Goal: Find contact information: Find contact information

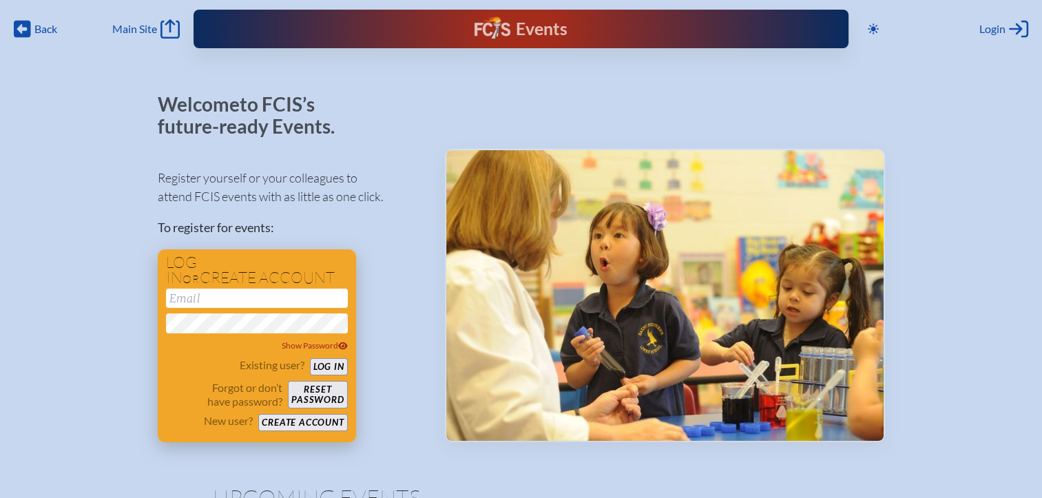
type input "[EMAIL_ADDRESS][DOMAIN_NAME]"
click at [335, 370] on button "Log in" at bounding box center [329, 366] width 38 height 17
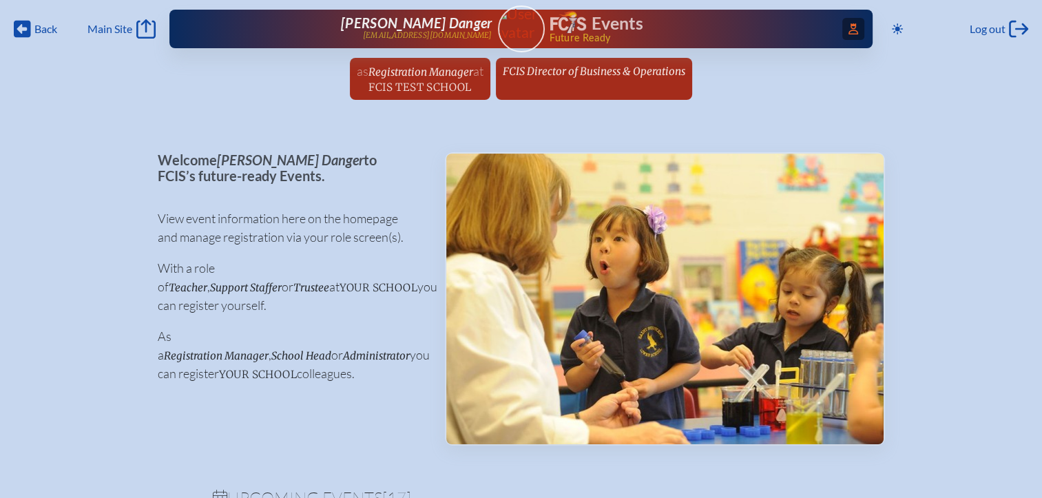
click at [848, 28] on icon "Access Users..." at bounding box center [853, 28] width 10 height 11
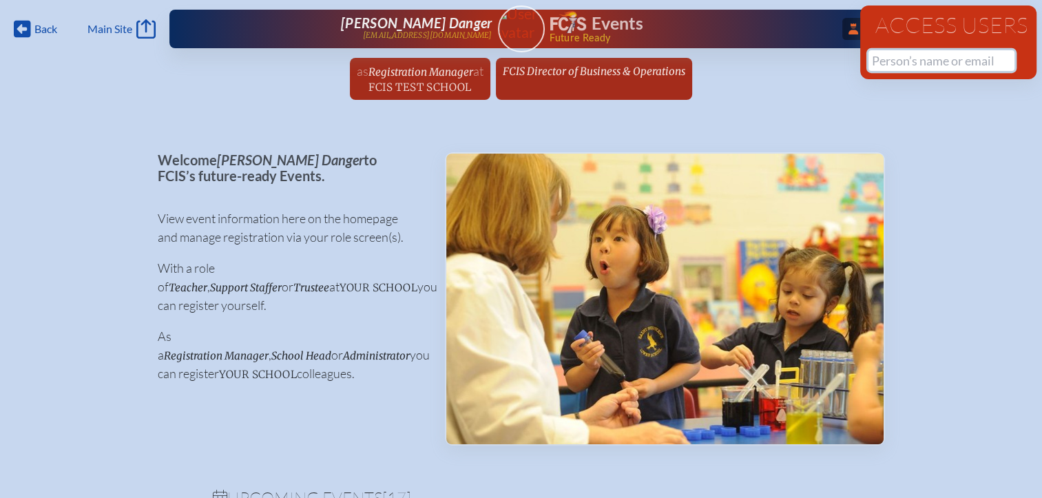
click at [886, 65] on input "text" at bounding box center [941, 60] width 146 height 21
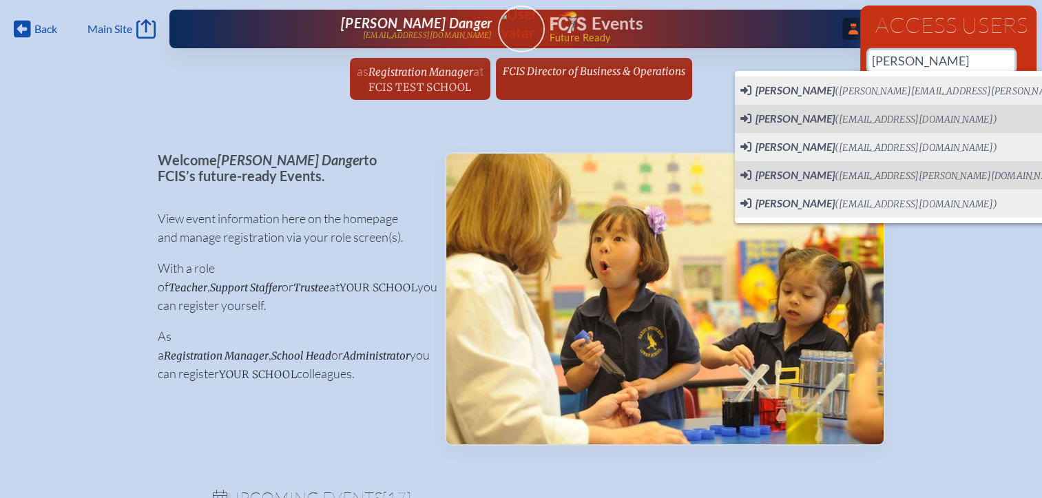
scroll to position [0, 10]
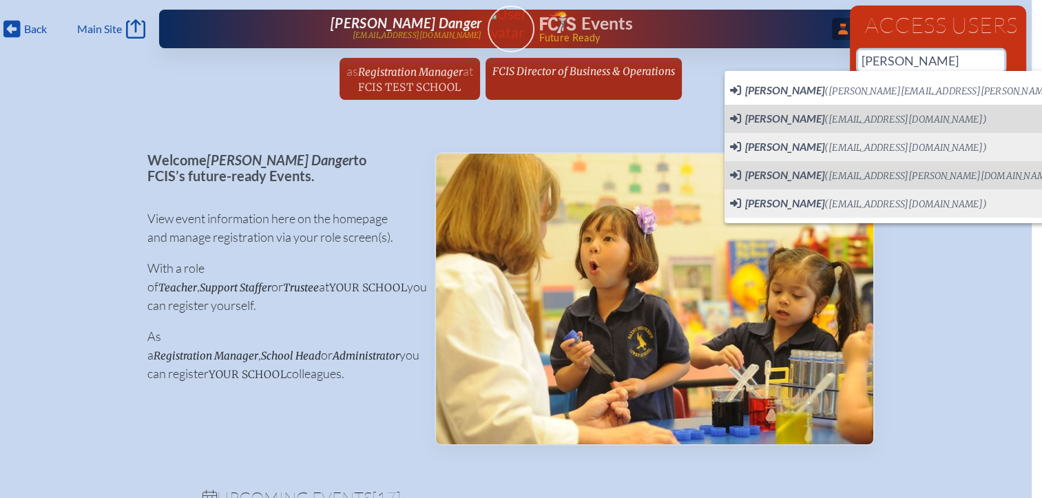
drag, startPoint x: 936, startPoint y: 56, endPoint x: 840, endPoint y: 64, distance: 96.7
click at [840, 64] on div "Back Back Main Site Main Site Toggle to Dark Mode Log out Log out ...Close Acce…" at bounding box center [511, 54] width 1042 height 108
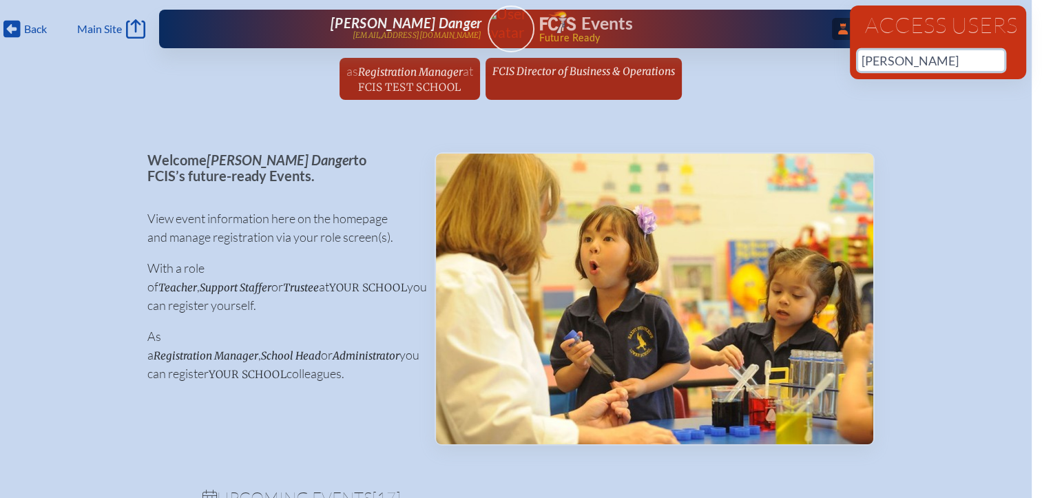
paste input "Radema"
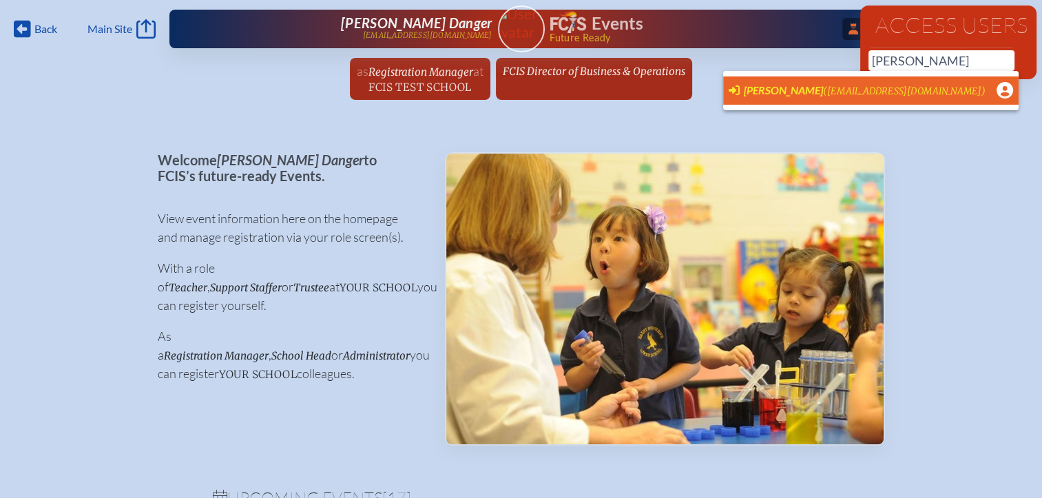
click at [790, 87] on span "[PERSON_NAME]" at bounding box center [782, 89] width 79 height 13
type input "[EMAIL_ADDRESS][DOMAIN_NAME]"
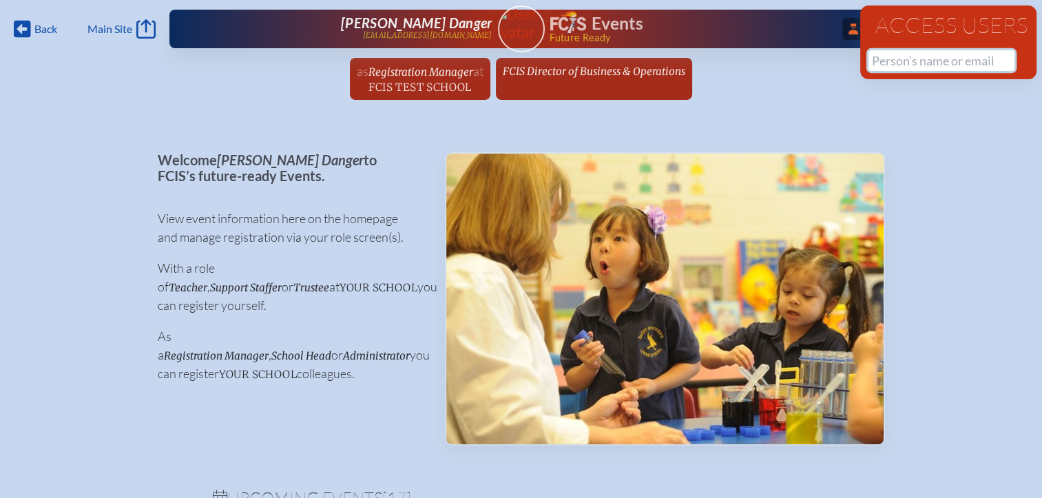
scroll to position [0, 0]
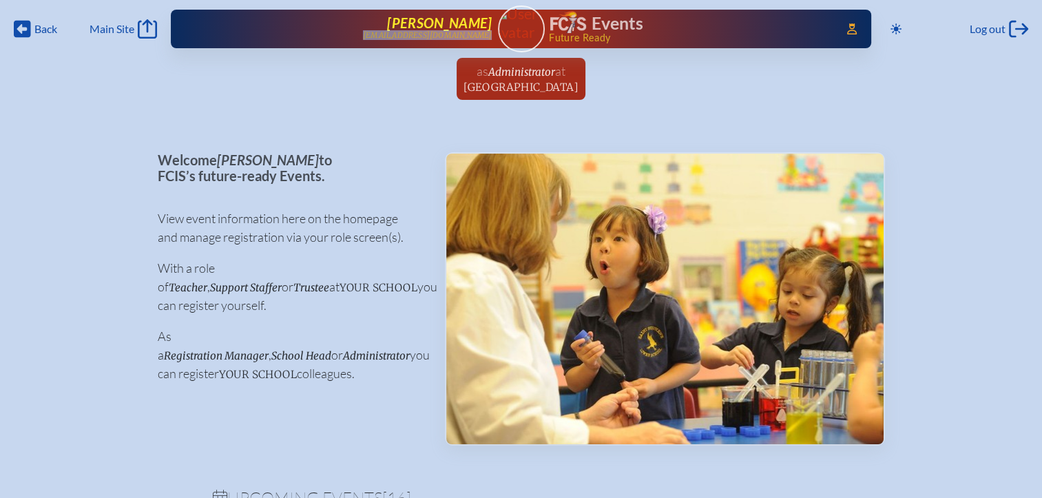
drag, startPoint x: 494, startPoint y: 34, endPoint x: 374, endPoint y: 34, distance: 119.8
click at [374, 34] on div "Access Users... [PERSON_NAME] [EMAIL_ADDRESS][DOMAIN_NAME] Events Future Ready" at bounding box center [521, 29] width 700 height 39
copy p "[EMAIL_ADDRESS][DOMAIN_NAME]"
